Goal: Task Accomplishment & Management: Manage account settings

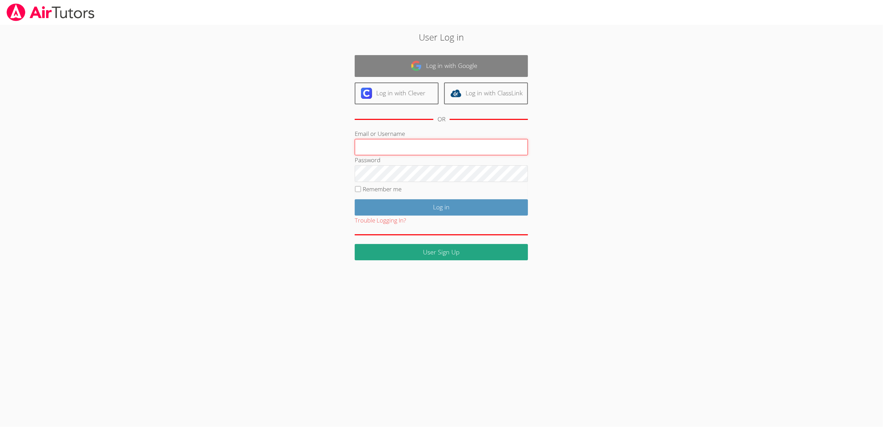
type input "[EMAIL_ADDRESS][DOMAIN_NAME]"
click at [472, 64] on link "Log in with Google" at bounding box center [441, 66] width 173 height 22
